Goal: Communication & Community: Answer question/provide support

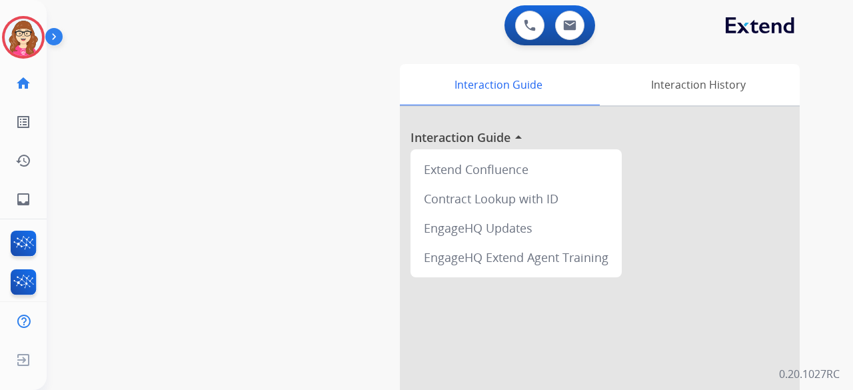
click at [31, 29] on img at bounding box center [23, 37] width 37 height 37
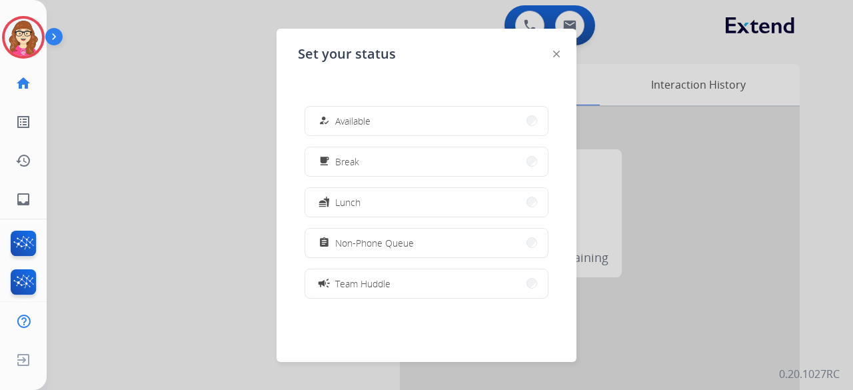
scroll to position [211, 0]
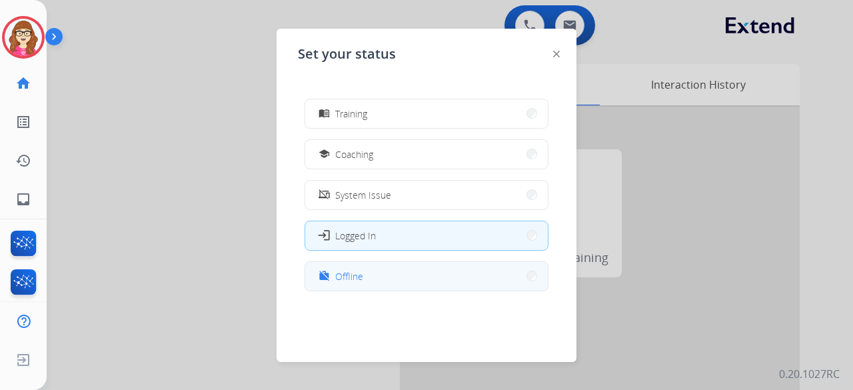
click at [497, 280] on button "work_off Offline" at bounding box center [426, 276] width 243 height 29
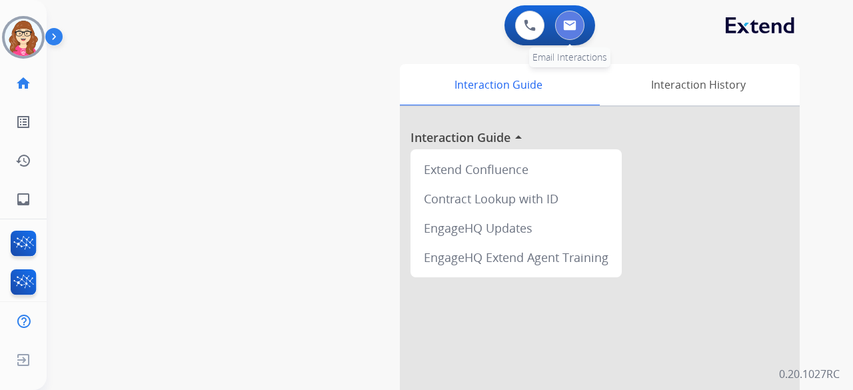
click at [573, 38] on button at bounding box center [569, 25] width 29 height 29
select select "**********"
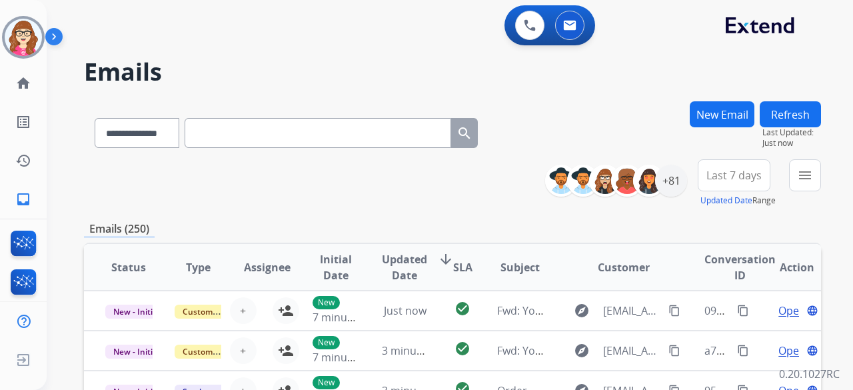
click at [728, 117] on button "New Email" at bounding box center [722, 114] width 65 height 26
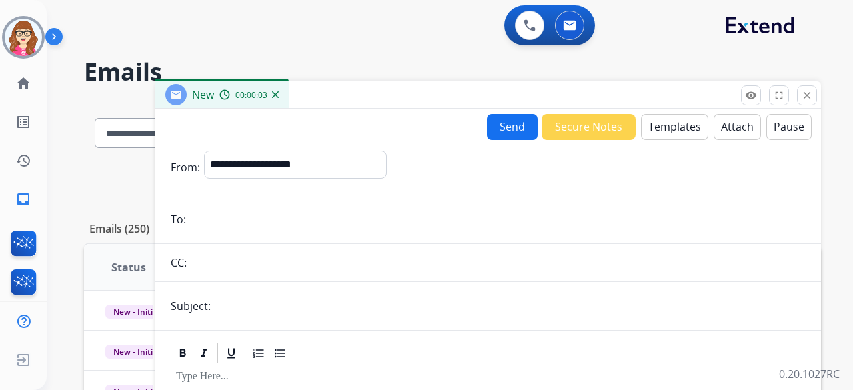
click at [664, 114] on button "Templates" at bounding box center [674, 127] width 67 height 26
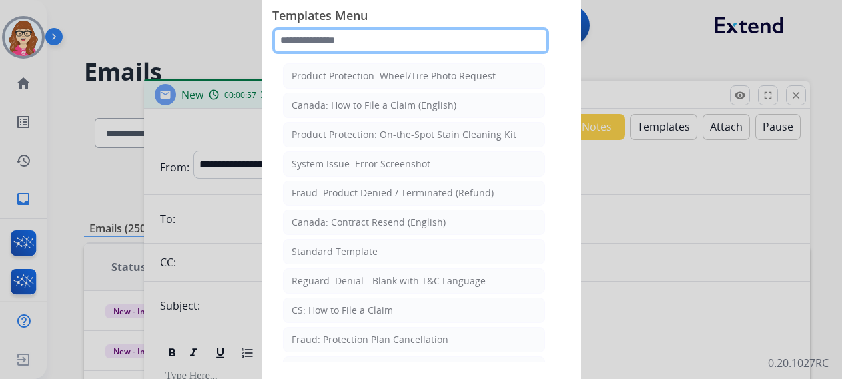
click at [429, 39] on input "text" at bounding box center [410, 40] width 276 height 27
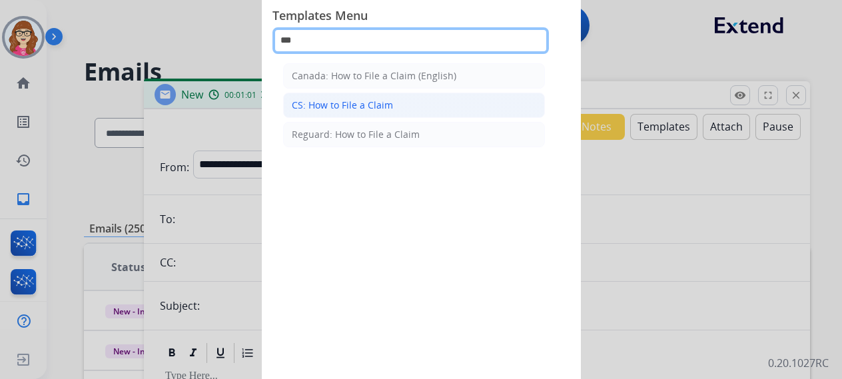
type input "***"
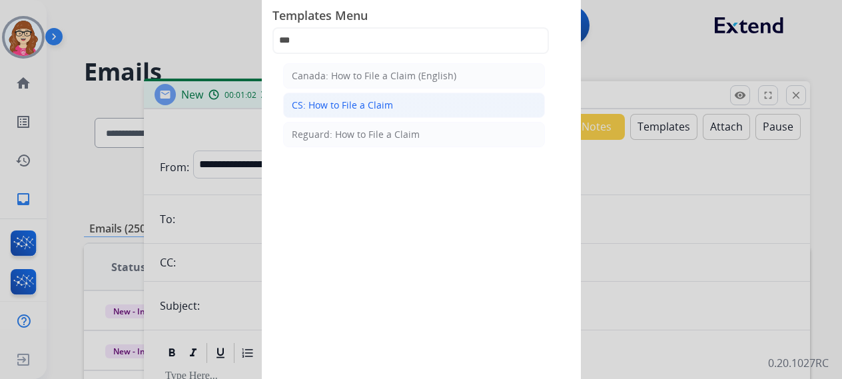
click at [424, 102] on li "CS: How to File a Claim" at bounding box center [414, 105] width 262 height 25
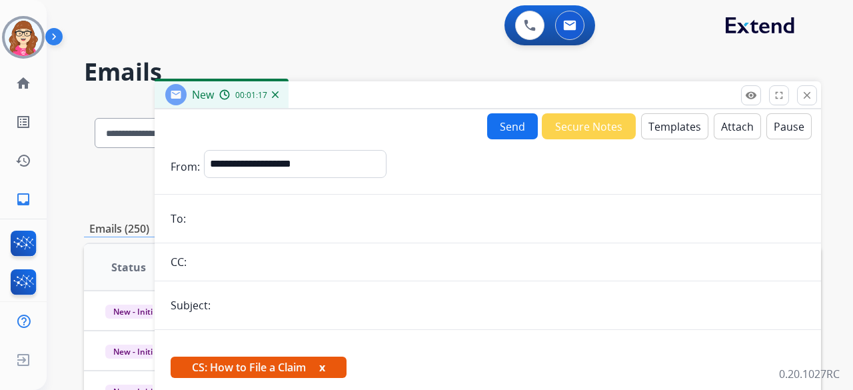
click at [276, 97] on img at bounding box center [275, 94] width 7 height 7
